Goal: Information Seeking & Learning: Learn about a topic

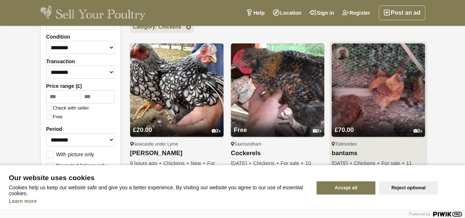
scroll to position [95, 0]
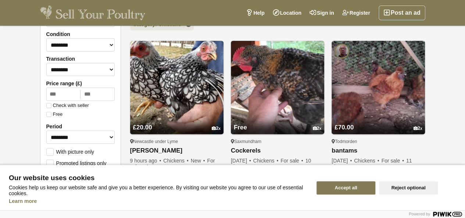
click at [361, 185] on button "Accept all" at bounding box center [346, 187] width 59 height 13
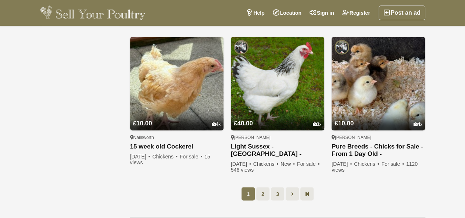
scroll to position [523, 0]
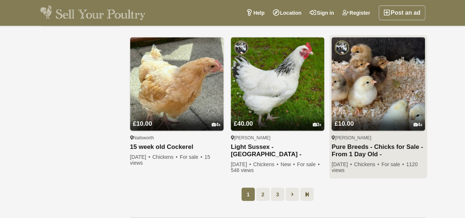
click at [378, 80] on img at bounding box center [378, 83] width 93 height 93
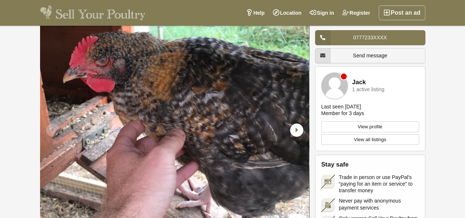
scroll to position [25, 0]
click at [293, 133] on icon "Next slide" at bounding box center [296, 130] width 13 height 13
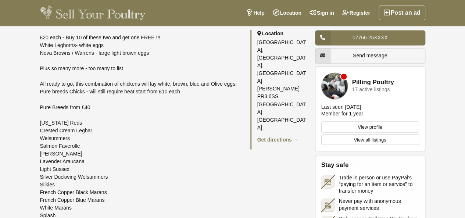
scroll to position [596, 0]
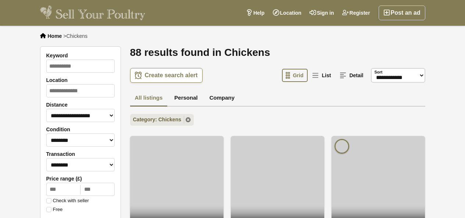
scroll to position [523, 0]
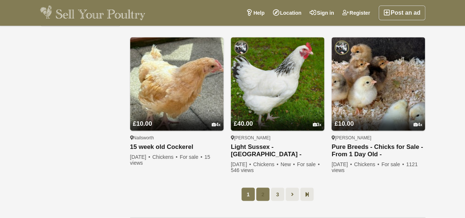
click at [262, 188] on link "2" at bounding box center [262, 194] width 13 height 13
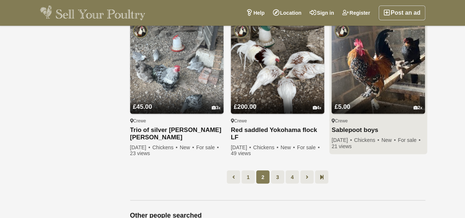
scroll to position [543, 0]
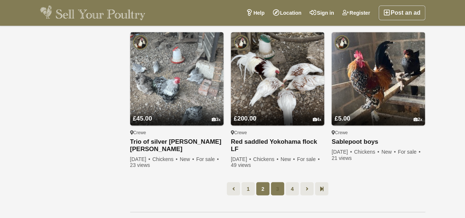
click at [276, 187] on link "3" at bounding box center [277, 188] width 13 height 13
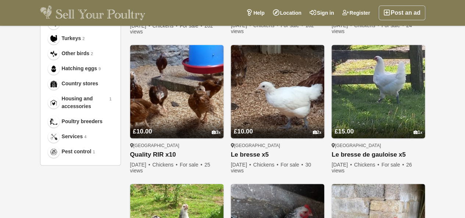
scroll to position [384, 0]
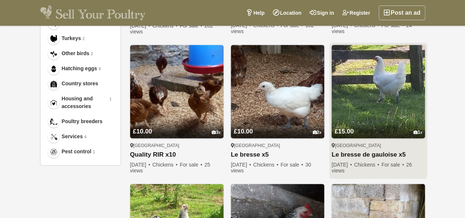
click at [373, 90] on img at bounding box center [378, 91] width 93 height 93
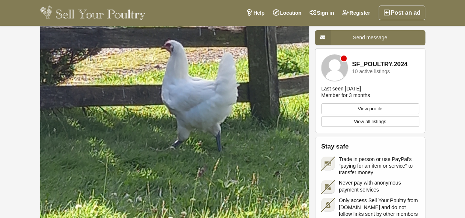
scroll to position [31, 0]
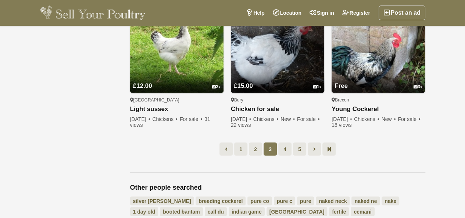
scroll to position [576, 0]
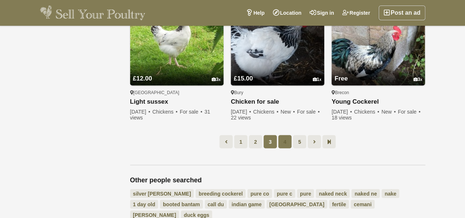
click at [283, 138] on link "4" at bounding box center [284, 141] width 13 height 13
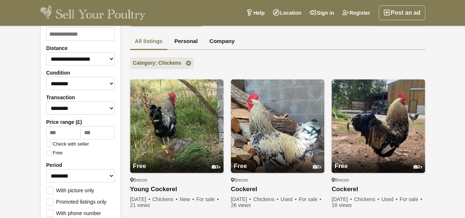
scroll to position [57, 0]
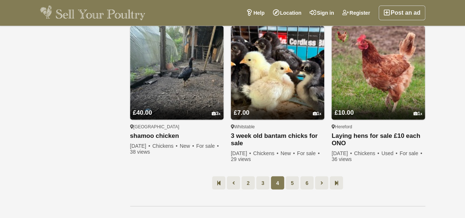
scroll to position [523, 0]
